Goal: Information Seeking & Learning: Learn about a topic

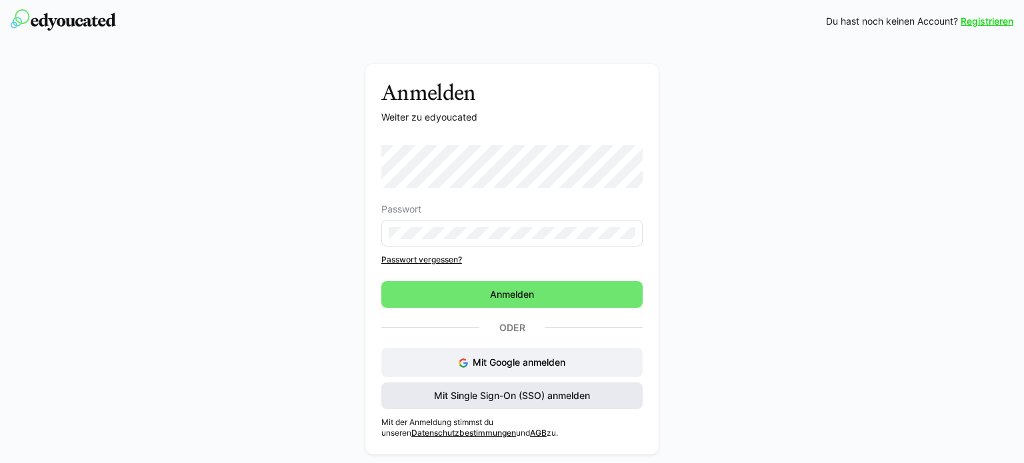
click at [523, 399] on span "Mit Single Sign-On (SSO) anmelden" at bounding box center [512, 395] width 160 height 13
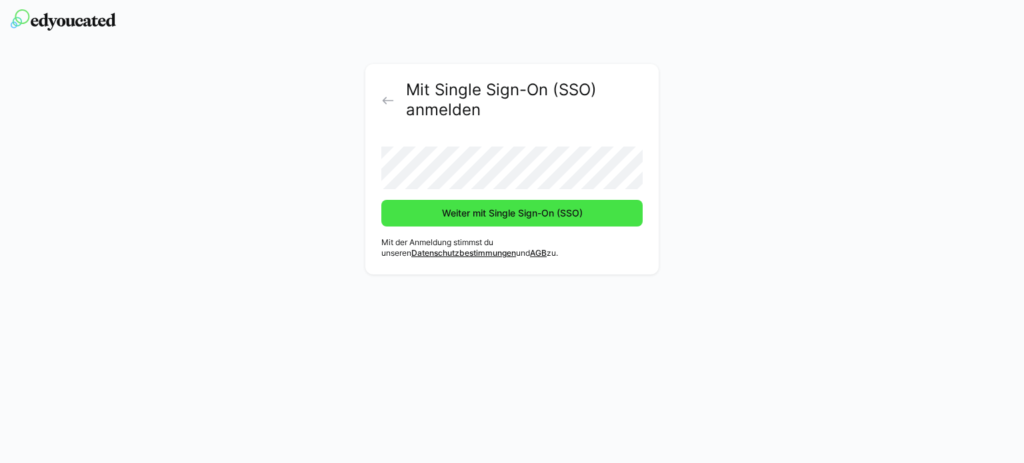
click at [503, 213] on span "Weiter mit Single Sign-On (SSO)" at bounding box center [512, 213] width 145 height 13
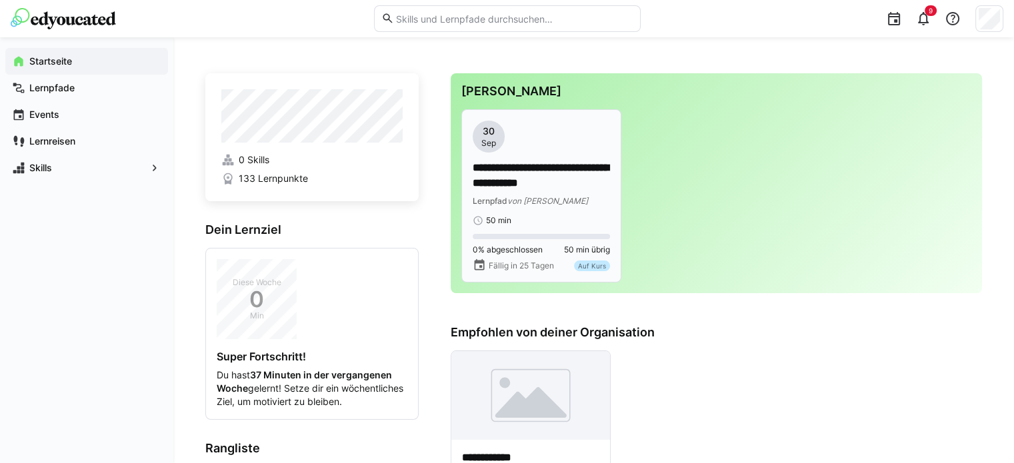
click at [565, 189] on p "**********" at bounding box center [541, 176] width 137 height 31
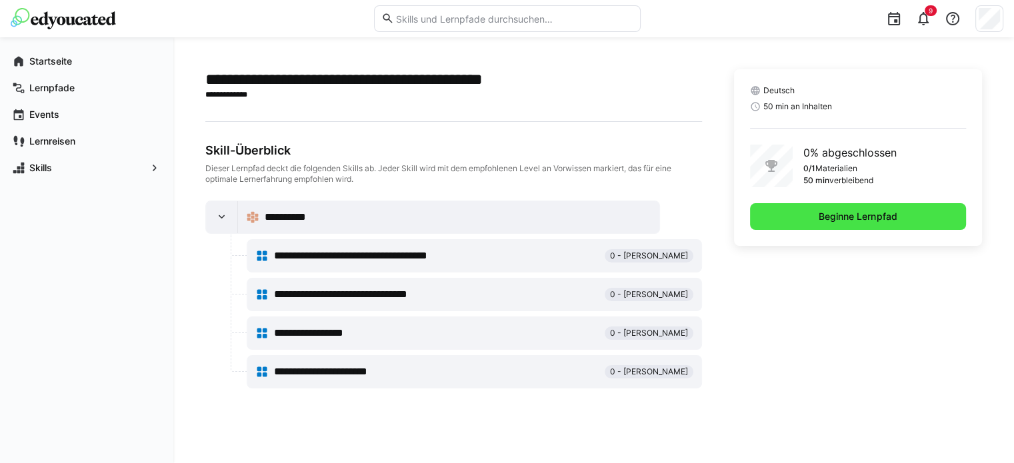
click at [861, 208] on span "Beginne Lernpfad" at bounding box center [858, 216] width 216 height 27
